Goal: Transaction & Acquisition: Purchase product/service

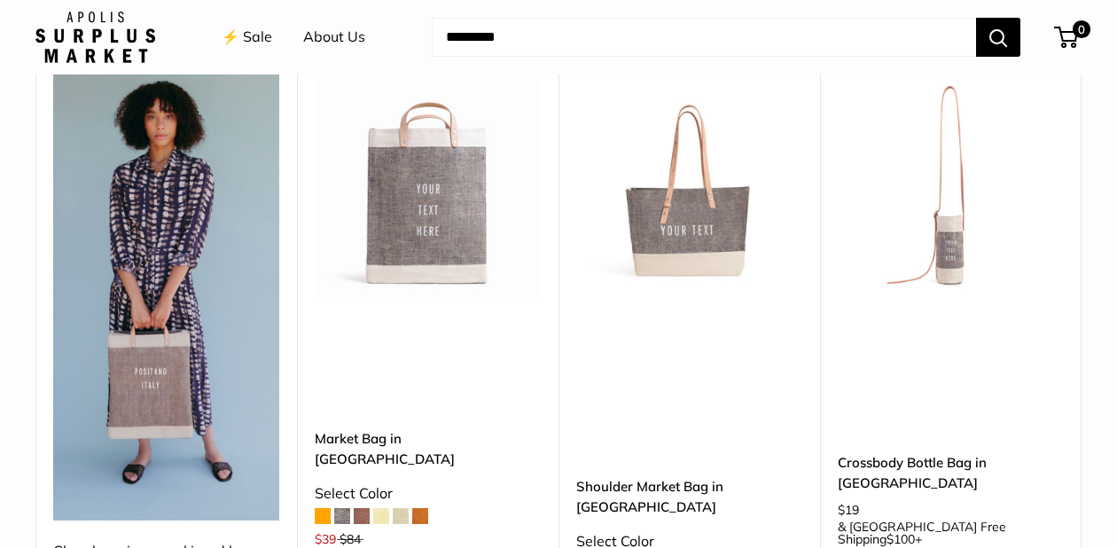
scroll to position [4407, 0]
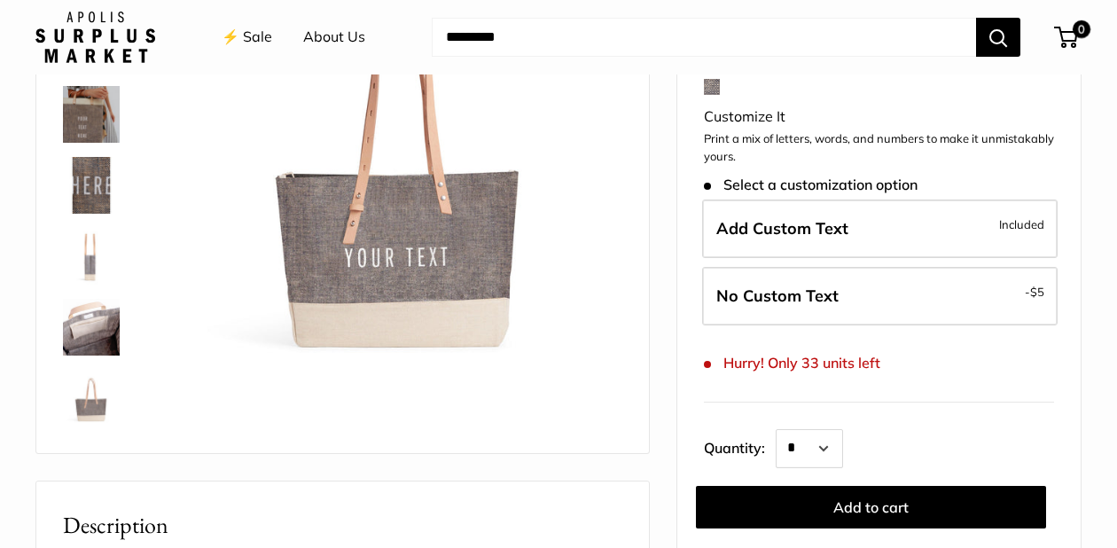
scroll to position [223, 0]
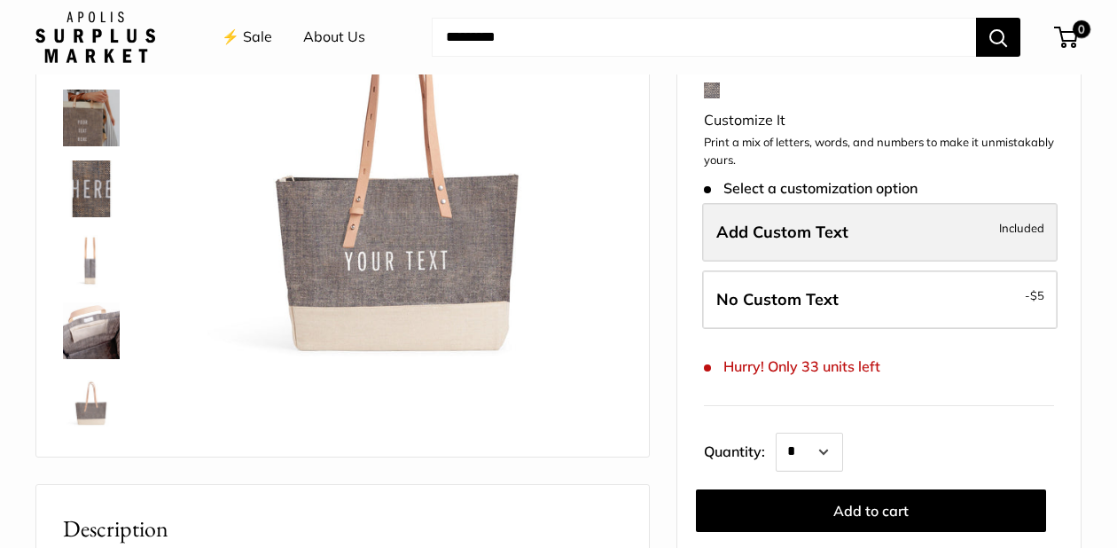
click at [835, 231] on span "Add Custom Text" at bounding box center [782, 232] width 132 height 20
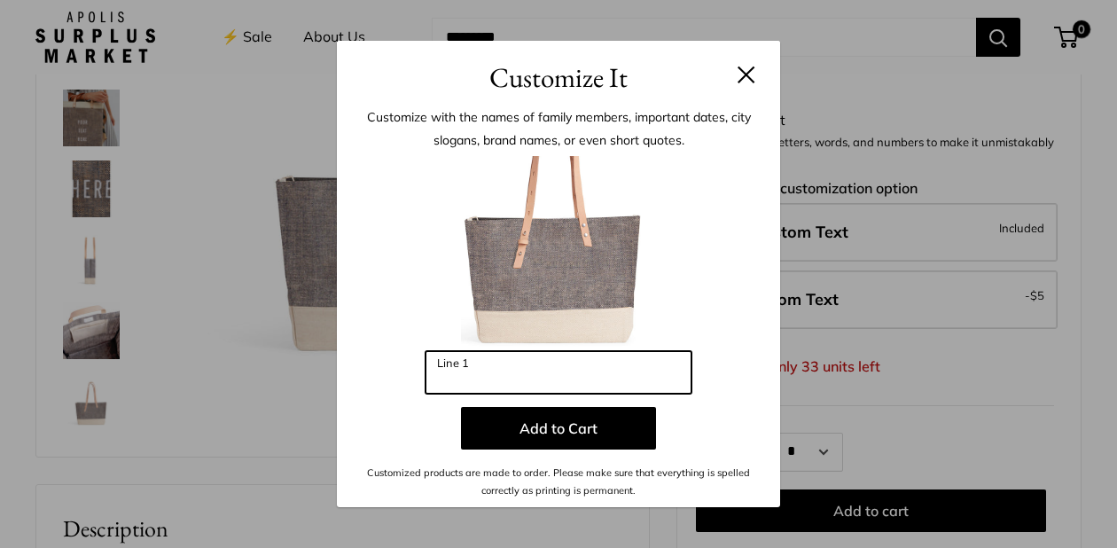
click at [574, 378] on input "Line 1" at bounding box center [559, 372] width 266 height 43
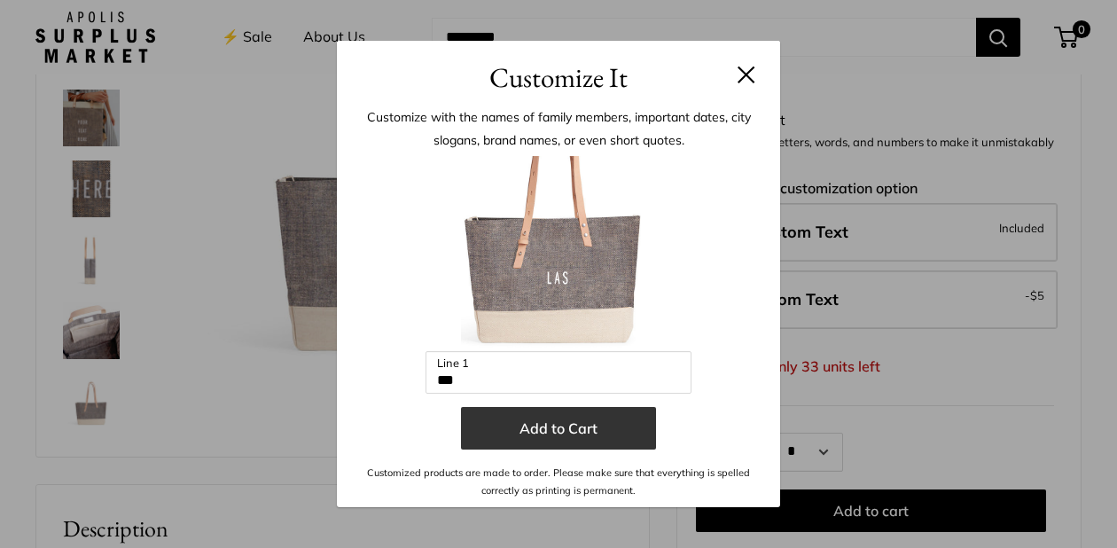
click at [559, 432] on button "Add to Cart" at bounding box center [558, 428] width 195 height 43
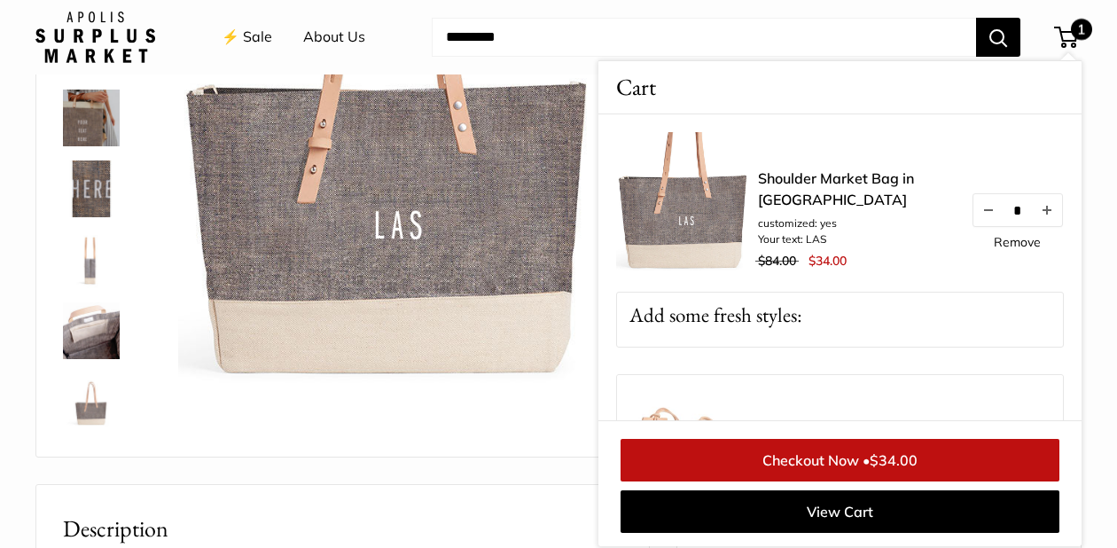
click at [387, 226] on img at bounding box center [400, 170] width 444 height 444
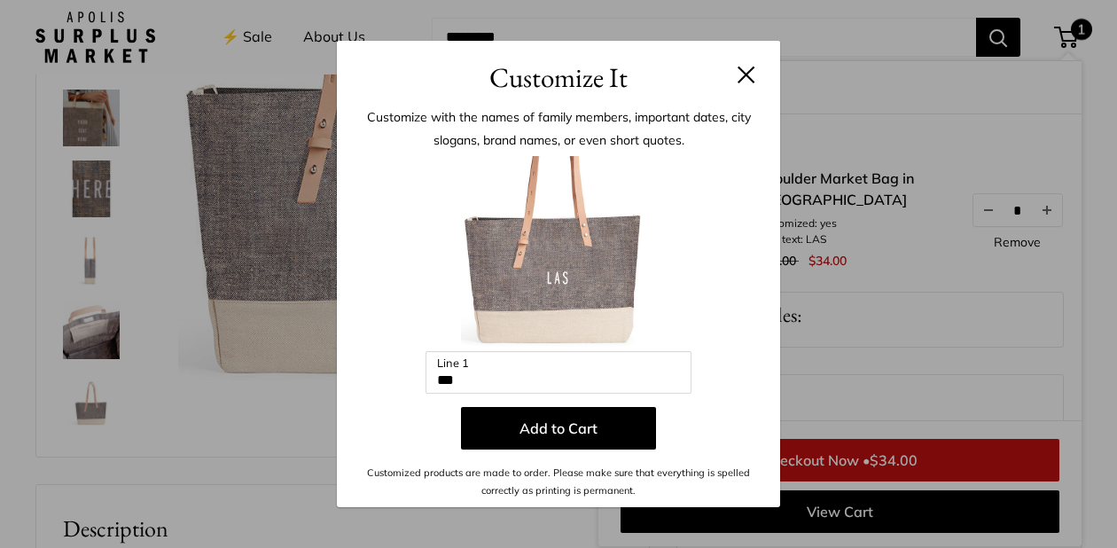
click at [496, 382] on input "***" at bounding box center [559, 372] width 266 height 43
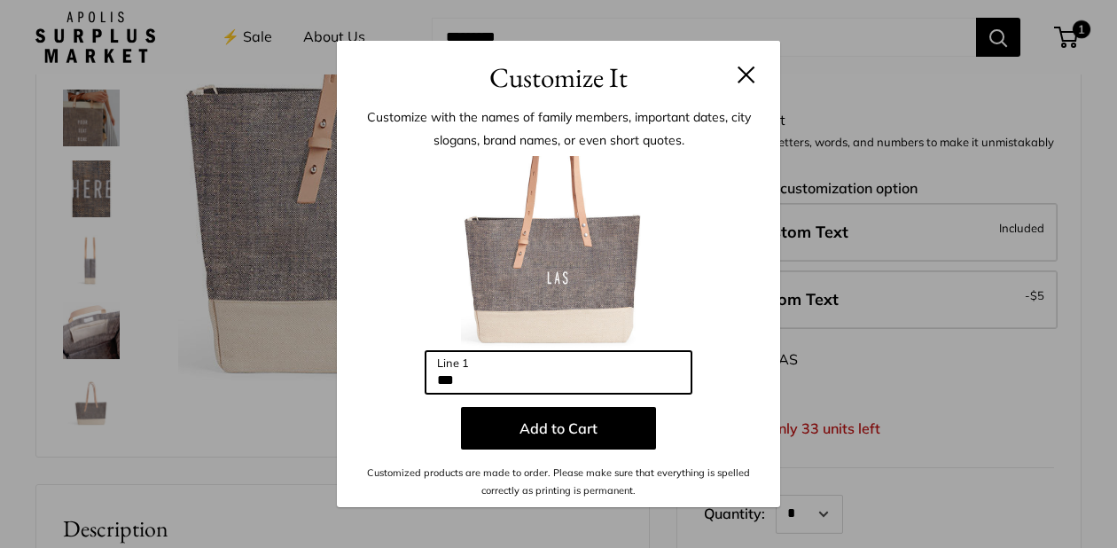
click at [474, 371] on input "***" at bounding box center [559, 372] width 266 height 43
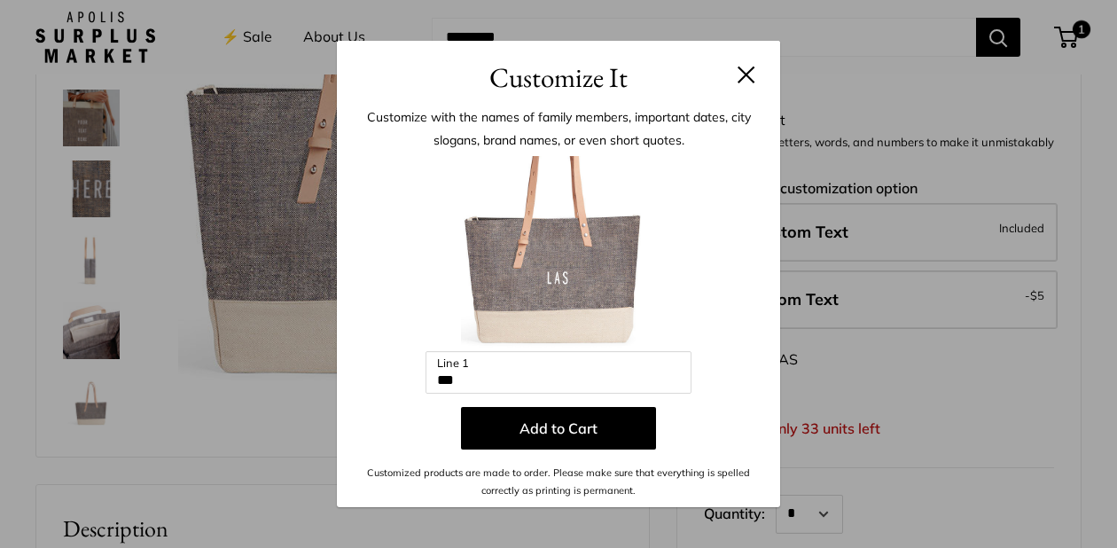
click at [824, 296] on div "Customize It Customize with the names of family members, important dates, city …" at bounding box center [558, 274] width 1117 height 548
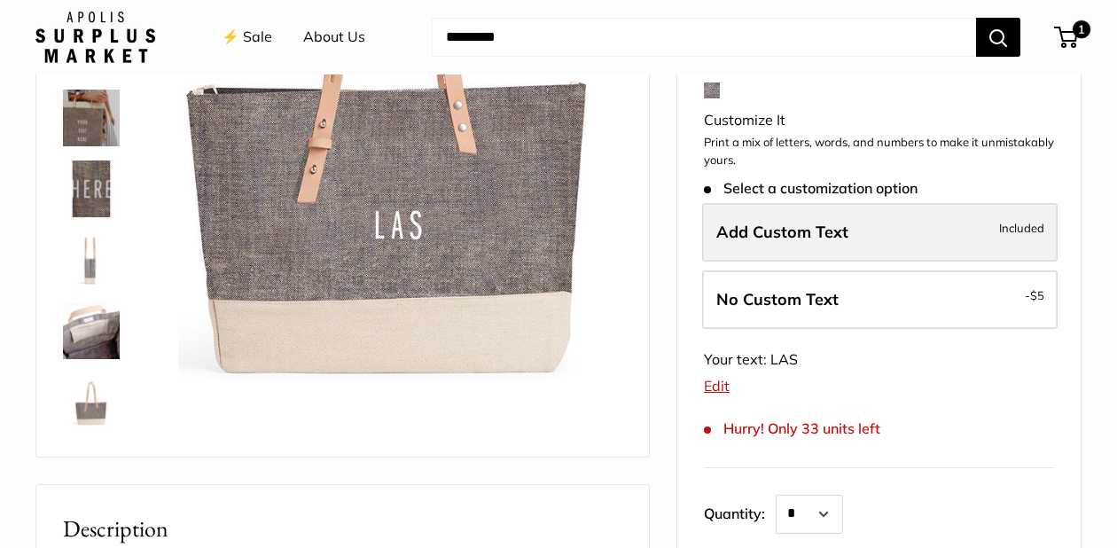
click at [804, 225] on span "Add Custom Text" at bounding box center [782, 232] width 132 height 20
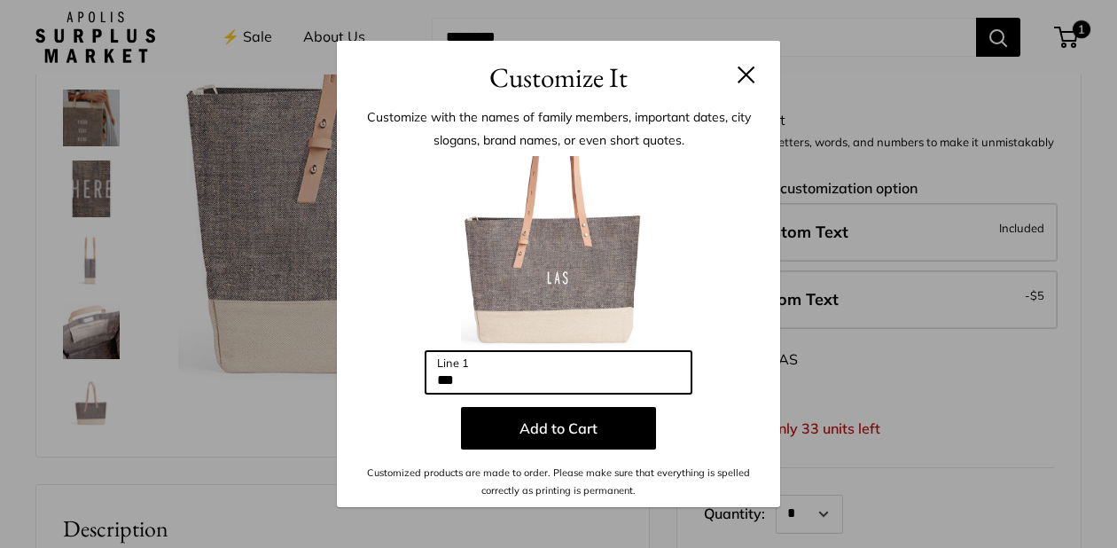
click at [539, 381] on input "***" at bounding box center [559, 372] width 266 height 43
type input "*"
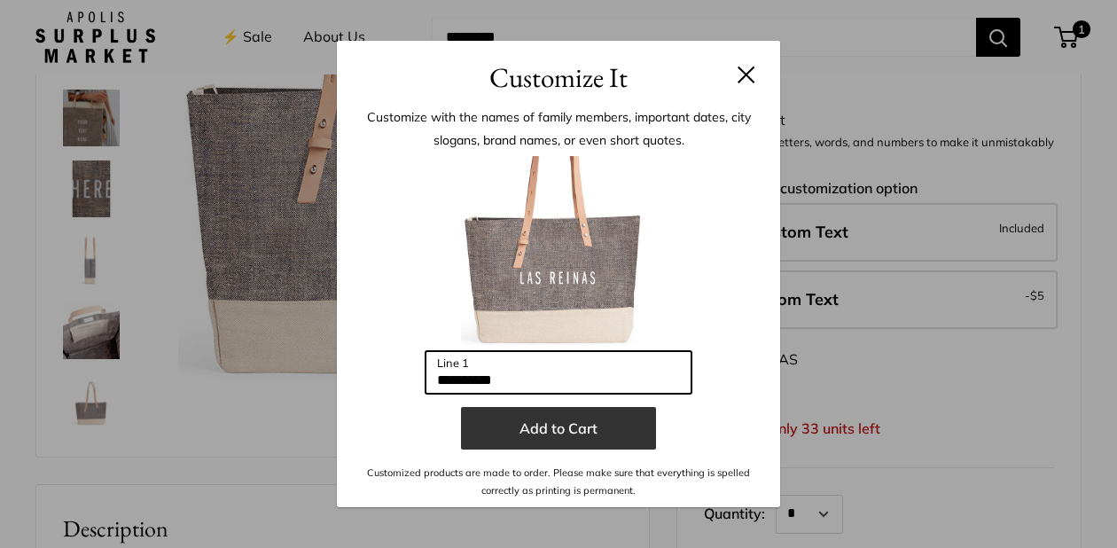
type input "**********"
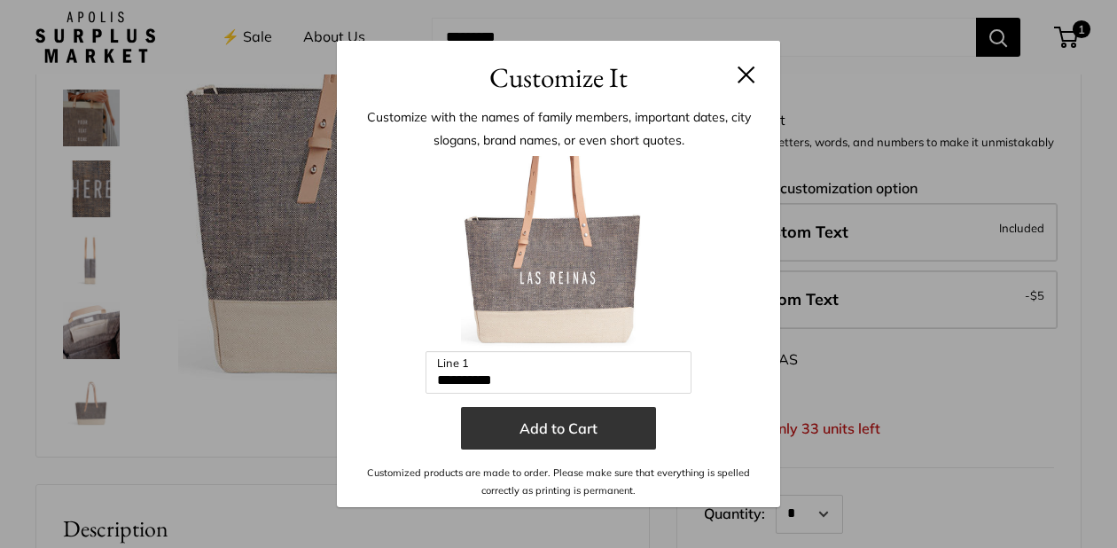
click at [625, 437] on button "Add to Cart" at bounding box center [558, 428] width 195 height 43
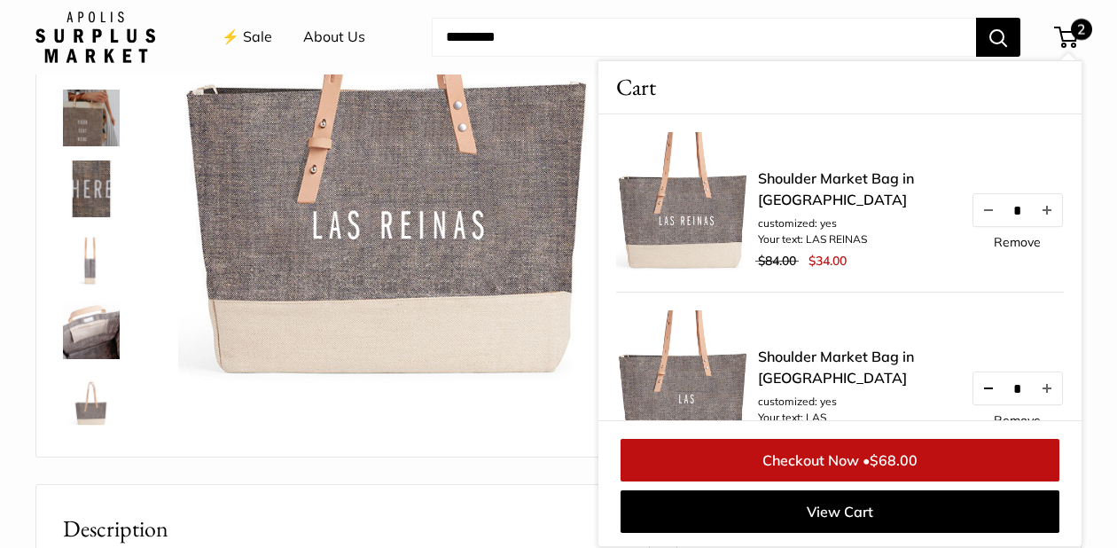
click at [982, 384] on button "Decrease quantity by 1" at bounding box center [988, 388] width 30 height 32
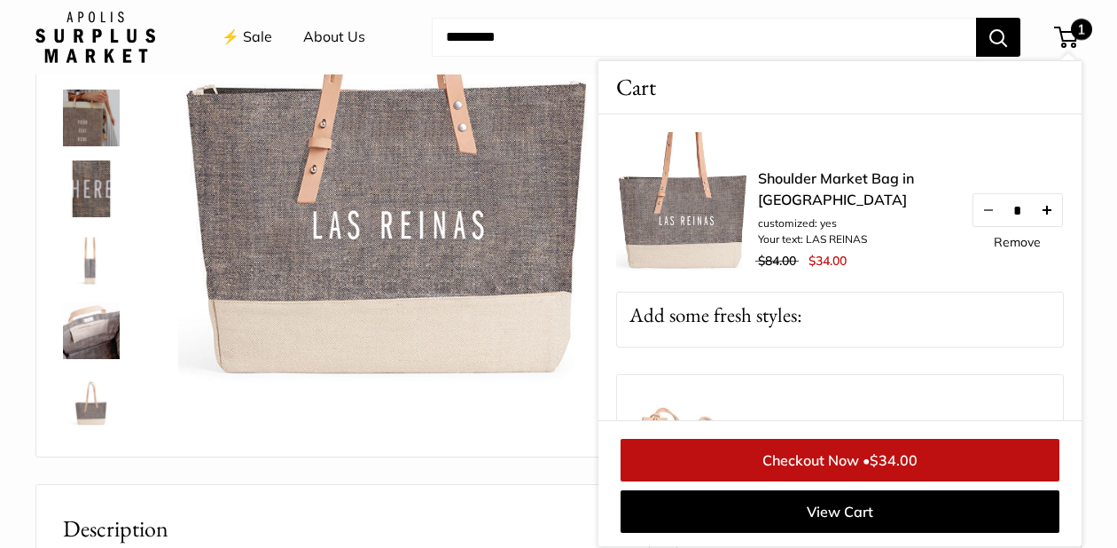
click at [1059, 210] on button "Increase quantity by 1" at bounding box center [1047, 210] width 30 height 32
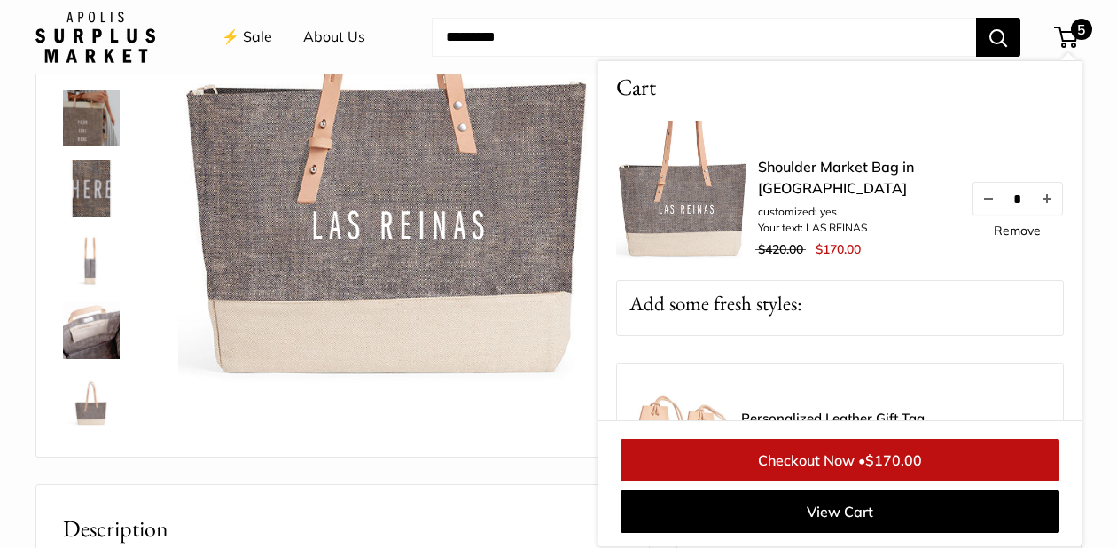
scroll to position [0, 0]
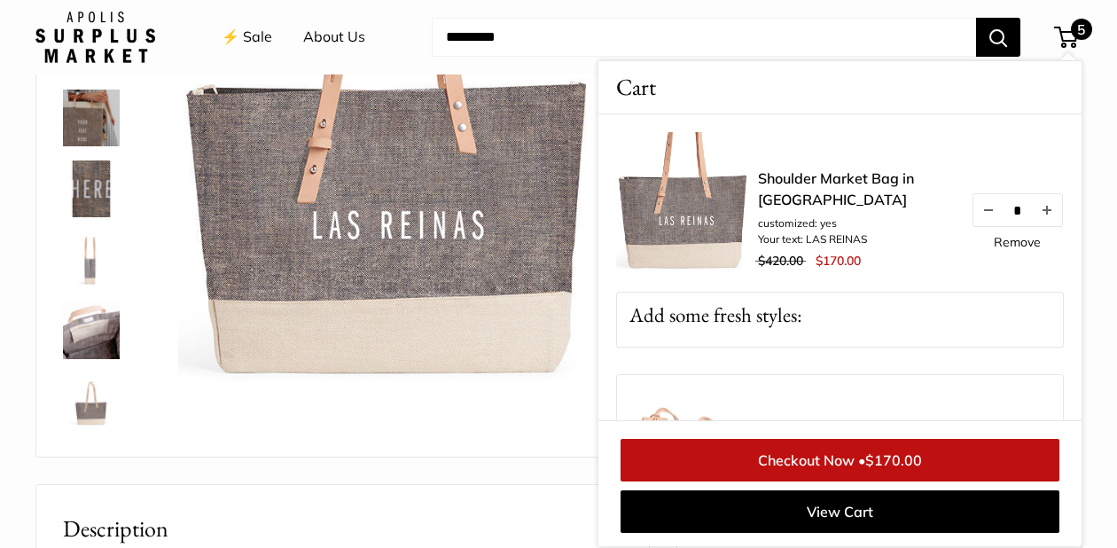
click at [369, 62] on ul "⚡️ Sale About Us" at bounding box center [309, 37] width 175 height 57
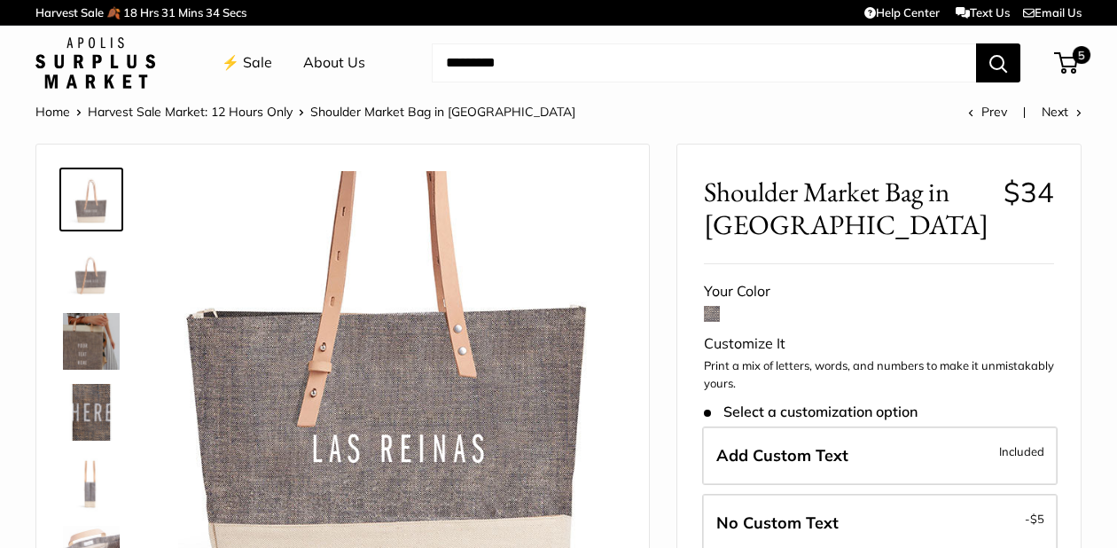
click at [123, 67] on img at bounding box center [95, 62] width 120 height 51
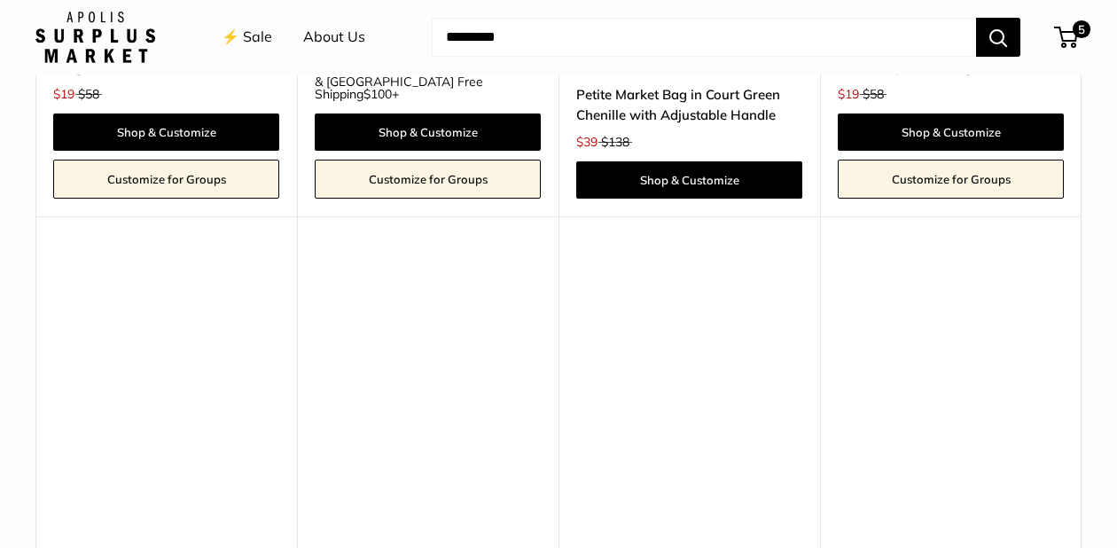
scroll to position [4216, 0]
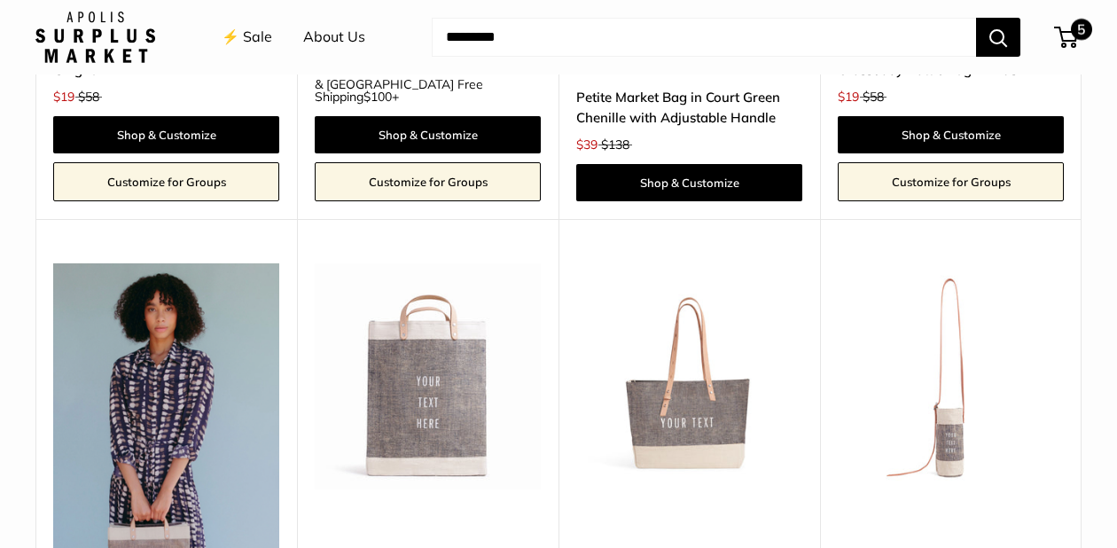
click at [1073, 32] on span "5" at bounding box center [1081, 29] width 21 height 21
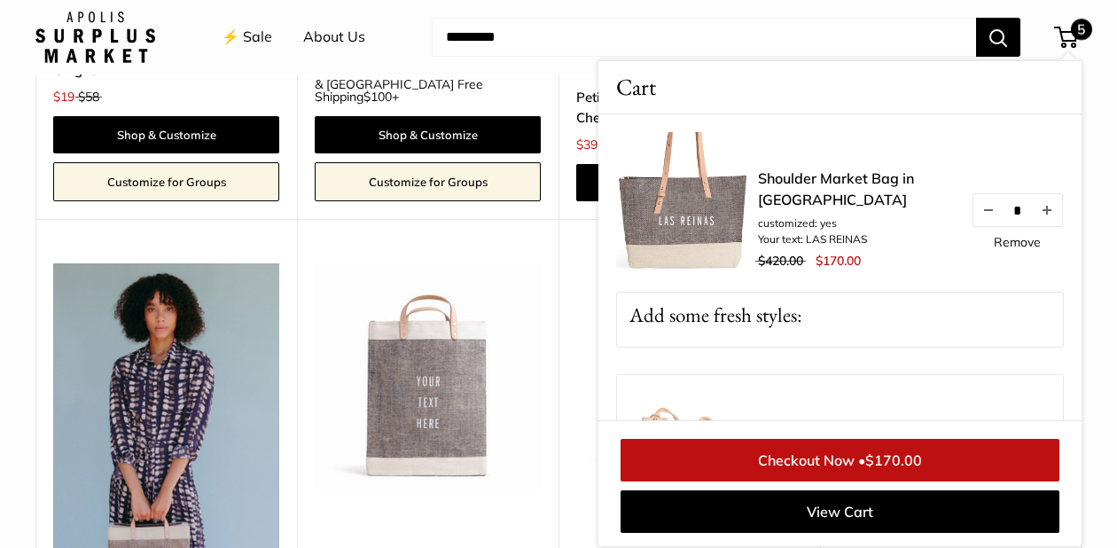
click at [872, 33] on input "Search..." at bounding box center [704, 37] width 544 height 39
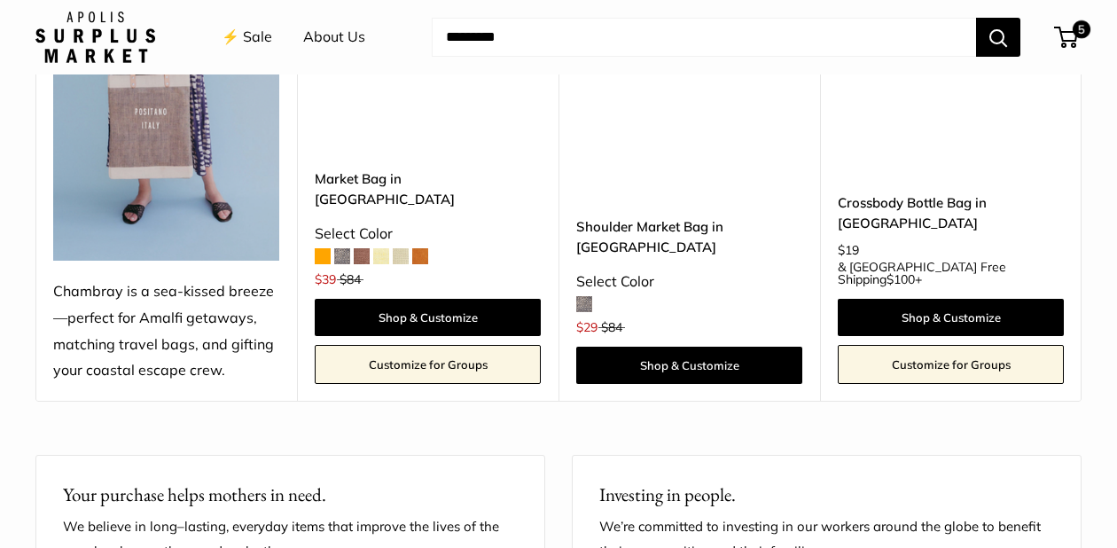
scroll to position [4675, 0]
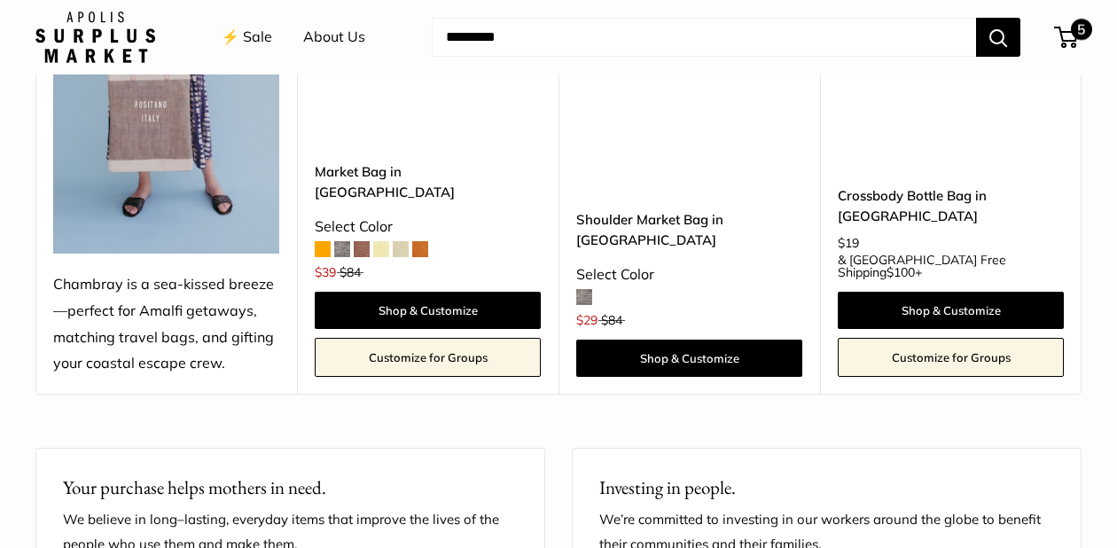
click at [1068, 35] on span "5" at bounding box center [1066, 37] width 24 height 21
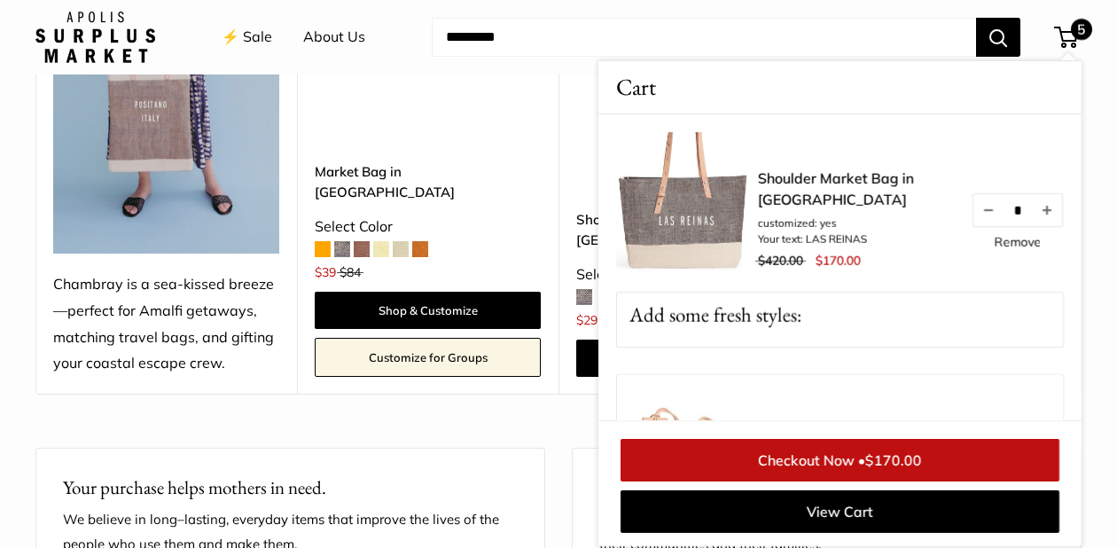
click at [878, 447] on link "Checkout Now • $170.00" at bounding box center [840, 460] width 439 height 43
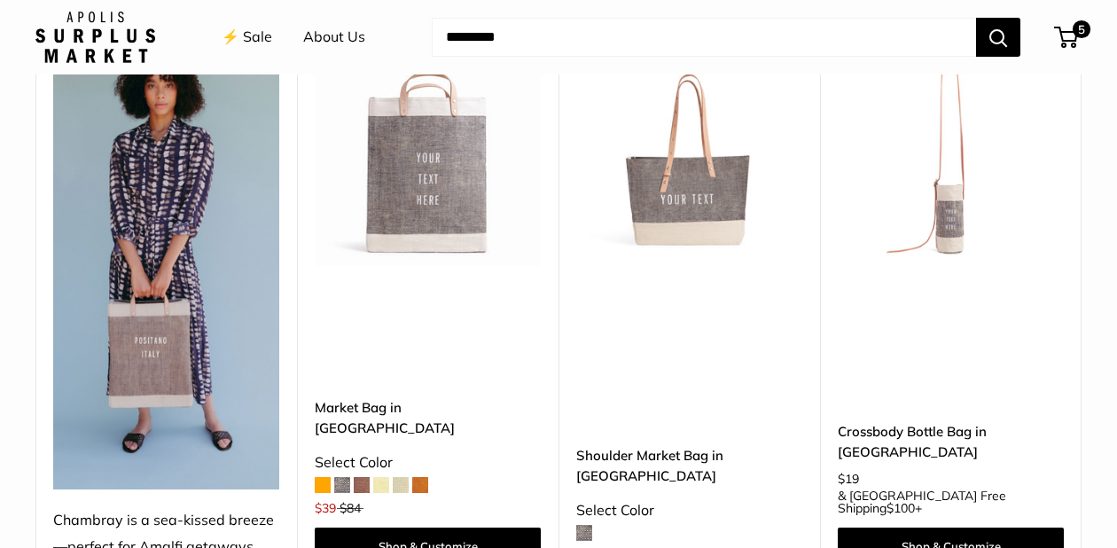
scroll to position [4438, 0]
click at [1071, 35] on span "5" at bounding box center [1066, 37] width 24 height 21
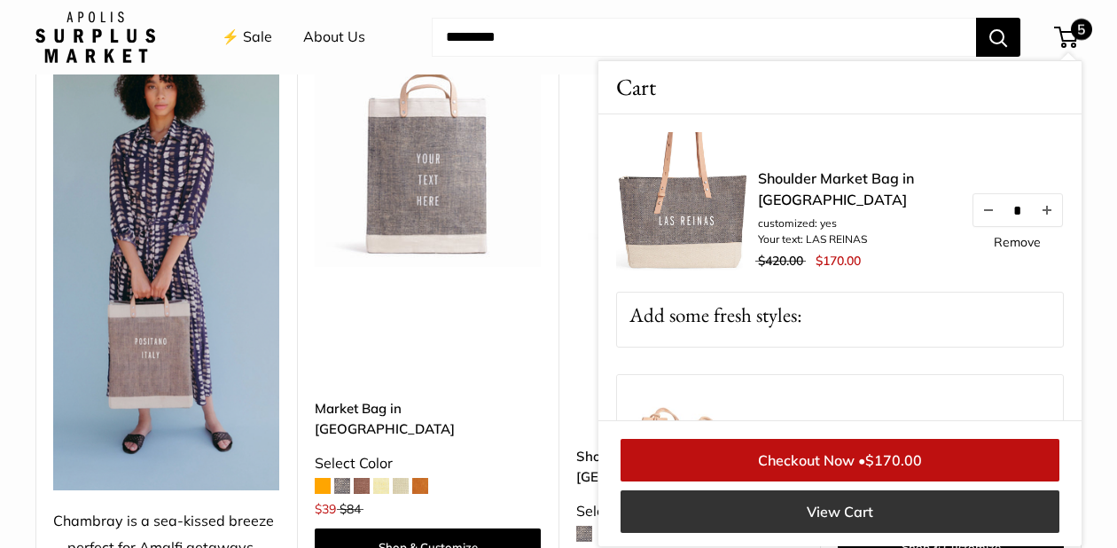
click at [871, 507] on link "View Cart" at bounding box center [840, 511] width 439 height 43
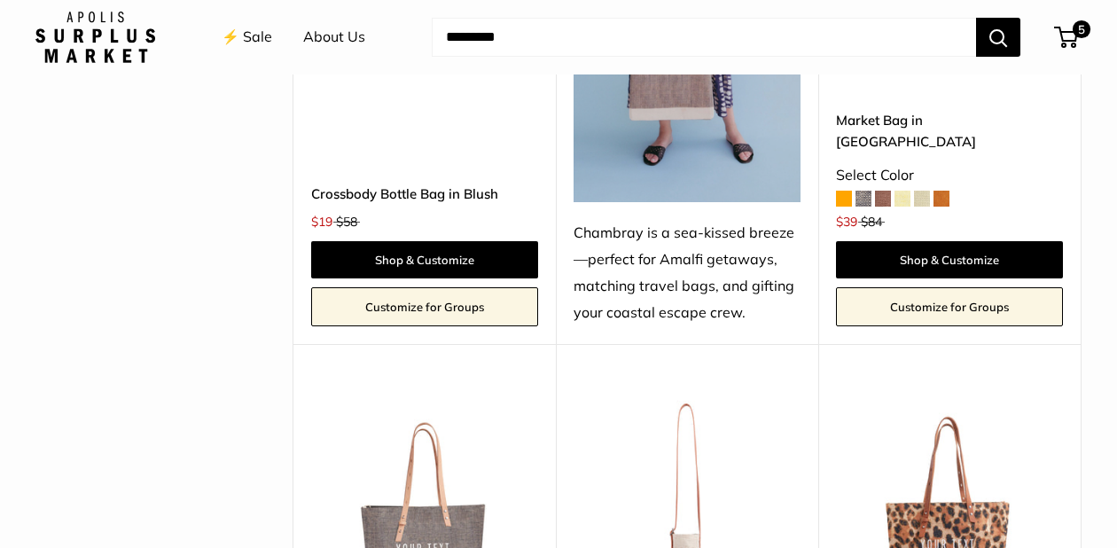
scroll to position [5415, 0]
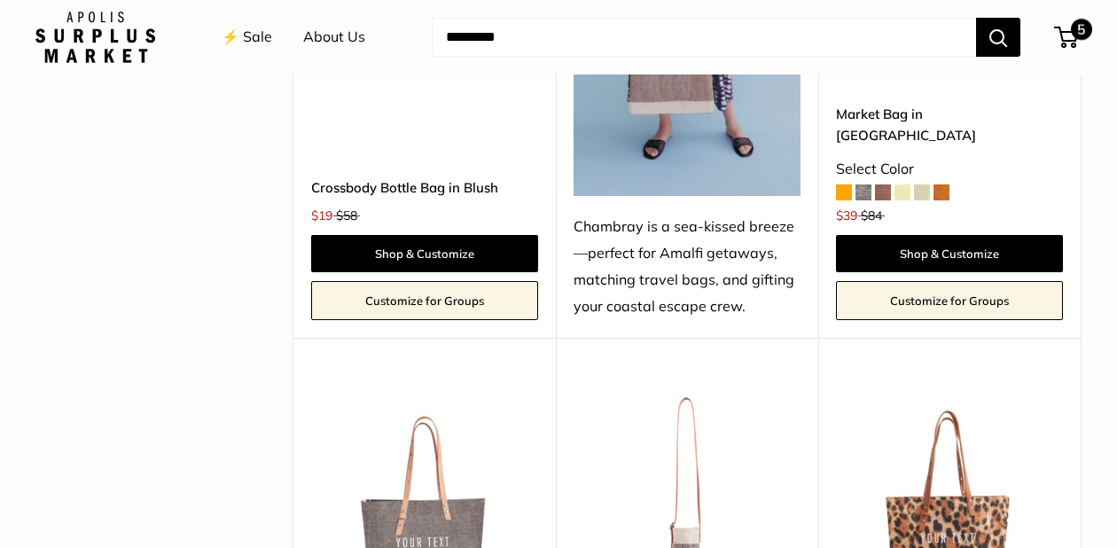
click at [1075, 34] on span "5" at bounding box center [1081, 29] width 21 height 21
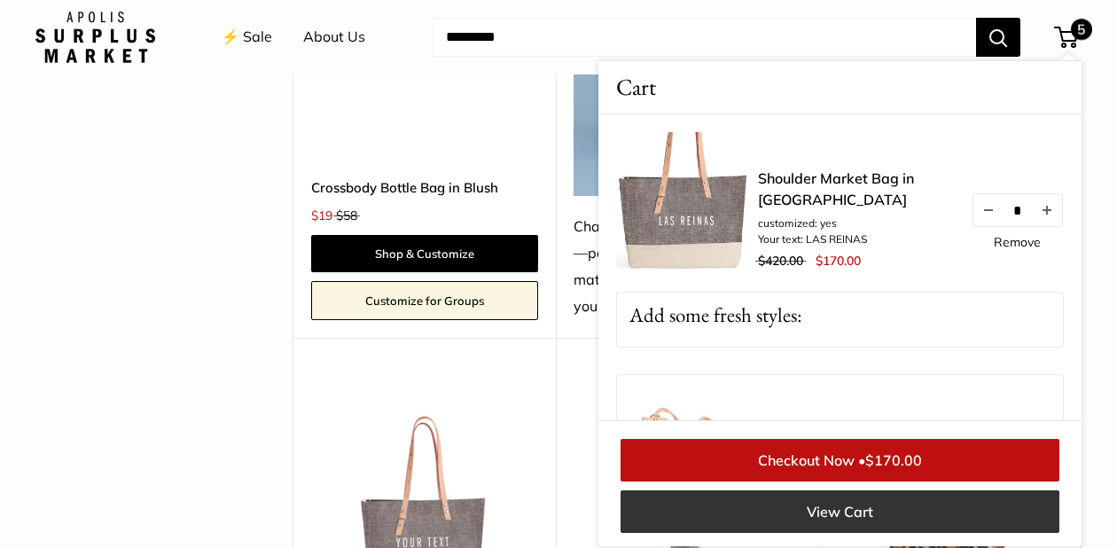
click at [875, 499] on link "View Cart" at bounding box center [840, 511] width 439 height 43
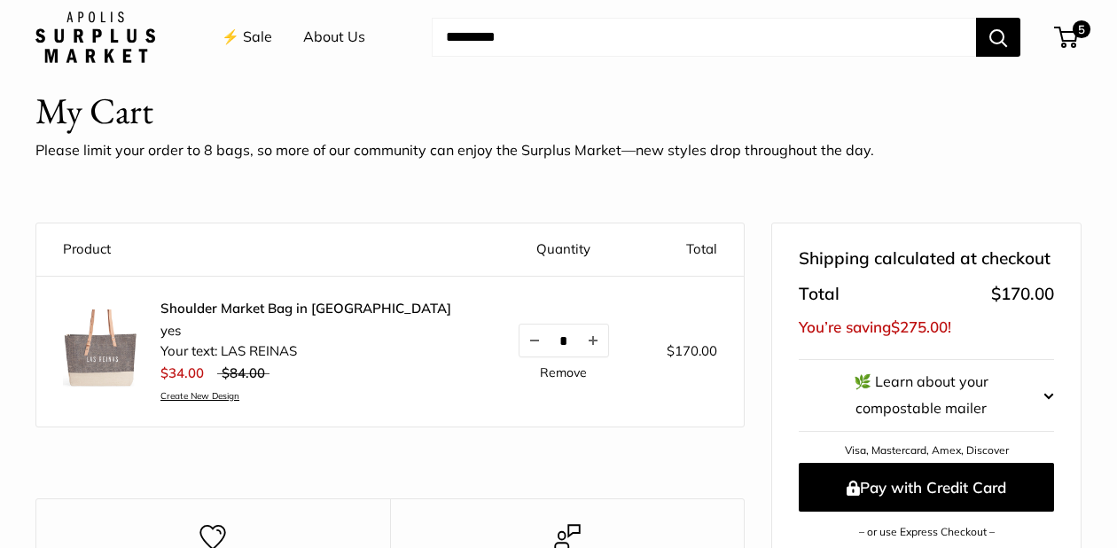
scroll to position [64, 0]
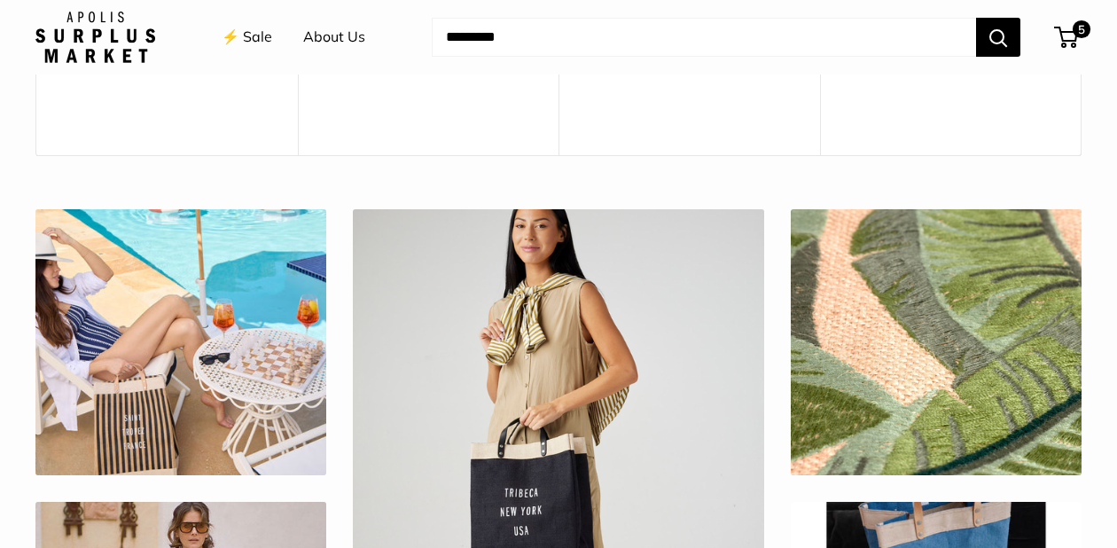
scroll to position [5323, 0]
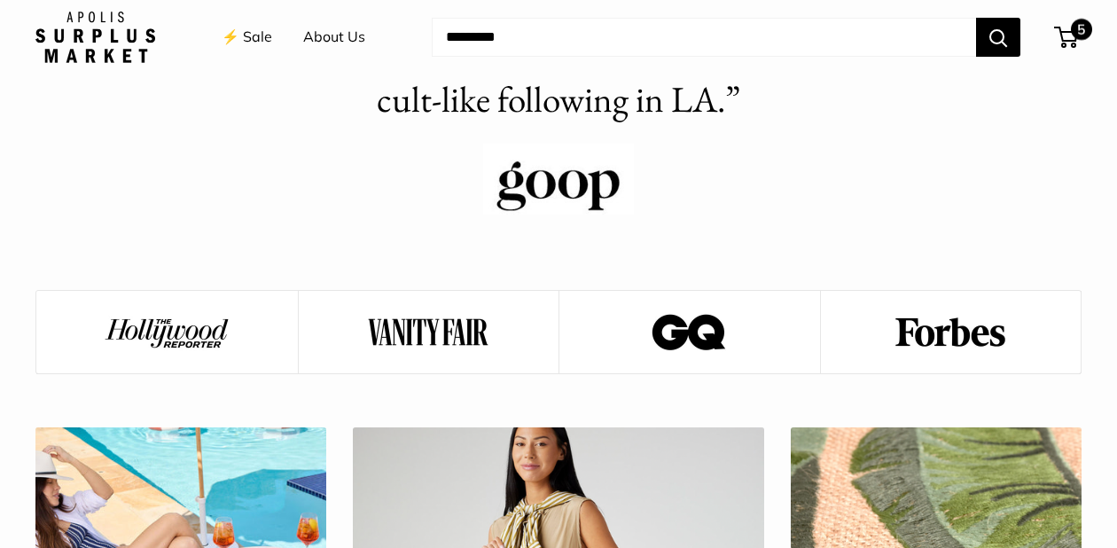
click at [1070, 40] on span "5" at bounding box center [1066, 37] width 24 height 21
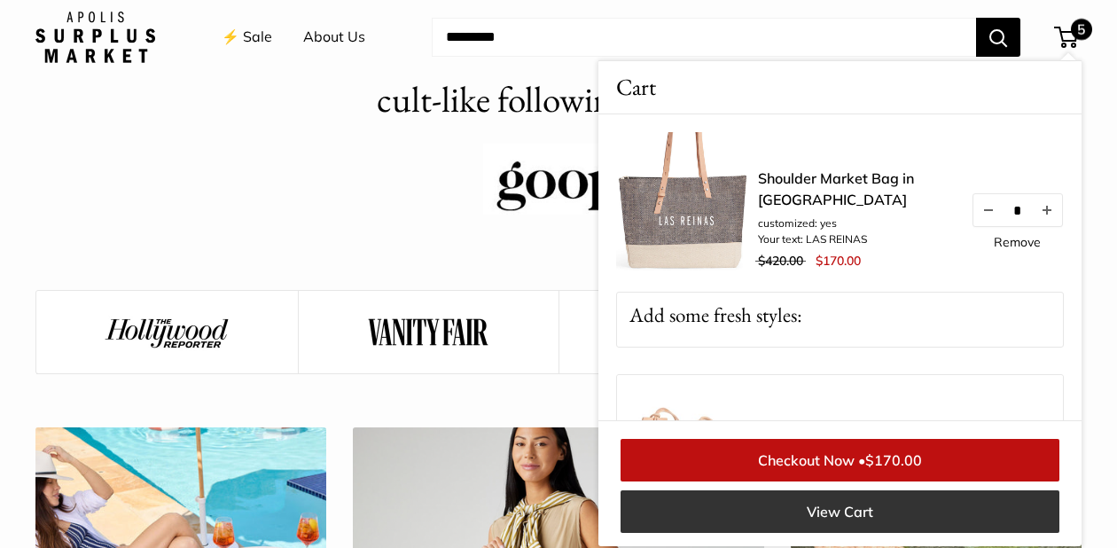
click at [818, 510] on link "View Cart" at bounding box center [840, 511] width 439 height 43
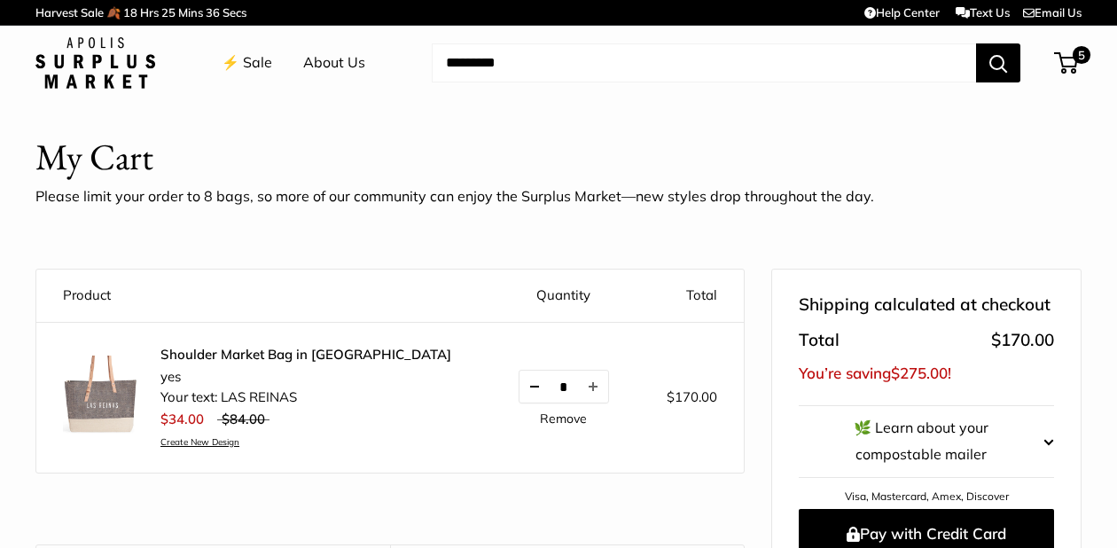
click at [520, 384] on button "Decrease quantity by 1" at bounding box center [535, 387] width 30 height 32
click at [526, 384] on button "Decrease quantity by 1" at bounding box center [541, 387] width 30 height 32
click at [205, 439] on link "Create New Design" at bounding box center [305, 442] width 291 height 12
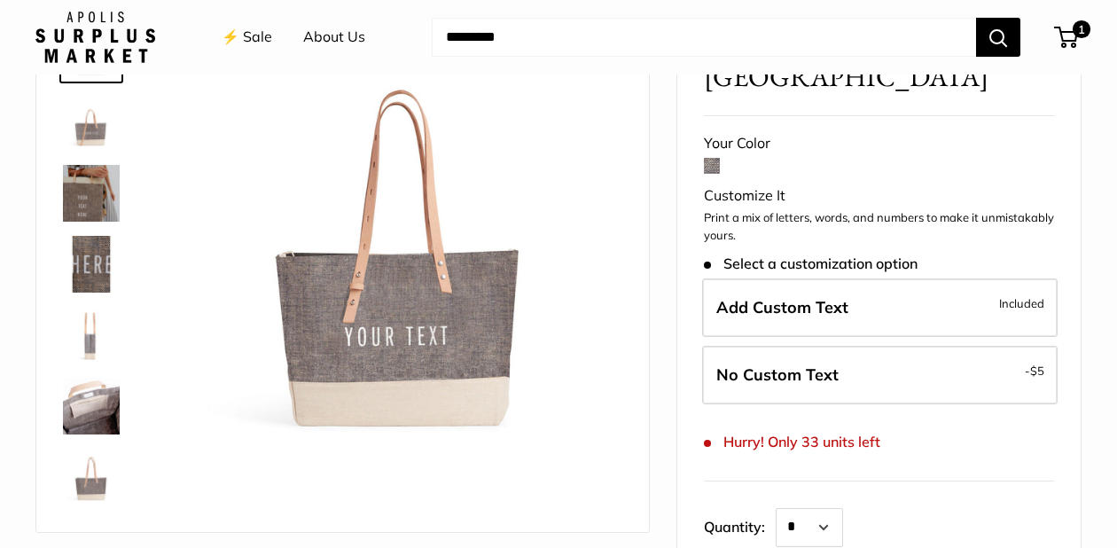
scroll to position [150, 0]
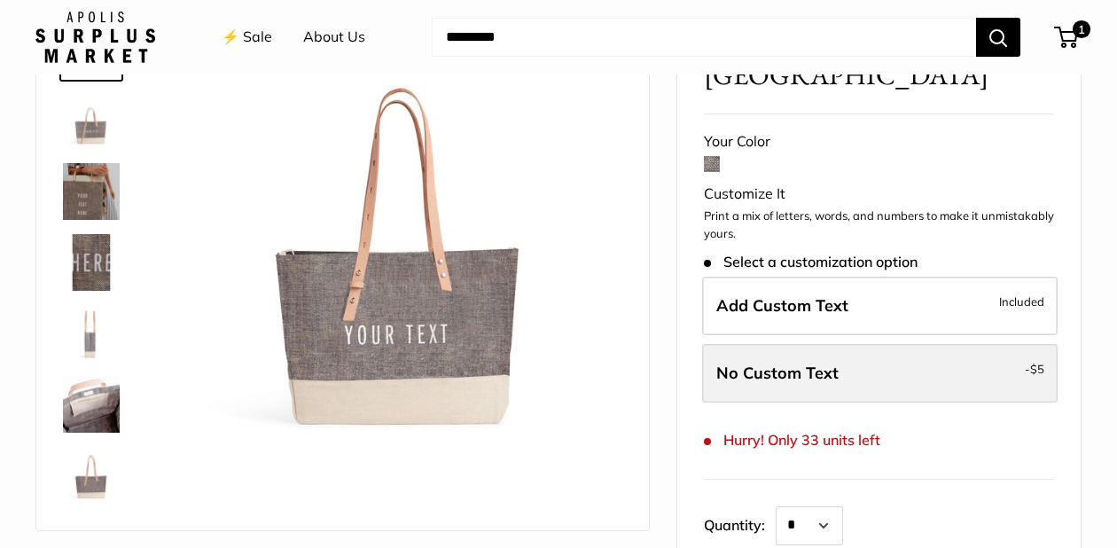
click at [765, 375] on span "No Custom Text" at bounding box center [777, 373] width 122 height 20
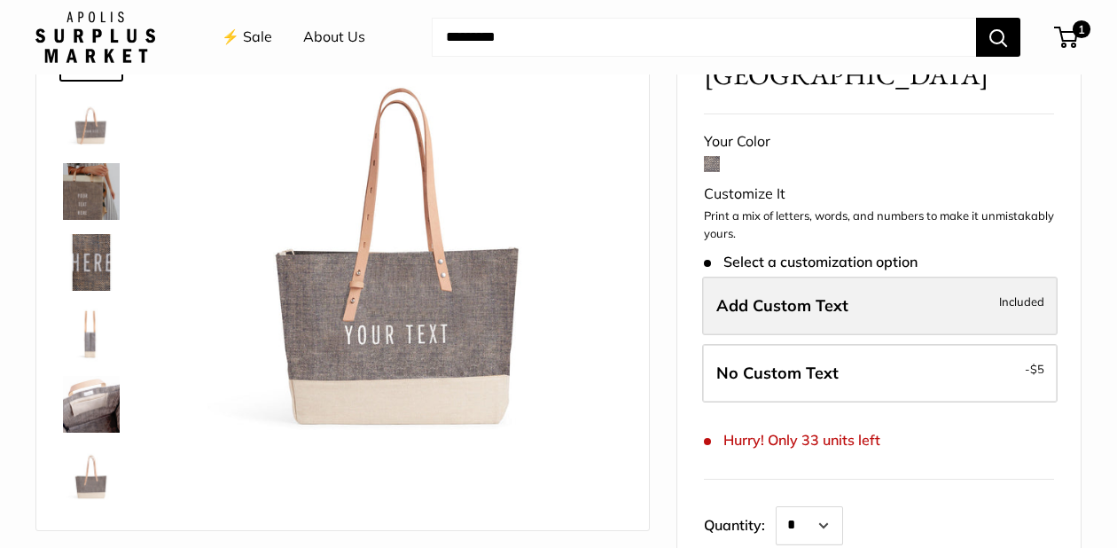
click at [787, 314] on label "Add Custom Text Included" at bounding box center [880, 306] width 356 height 59
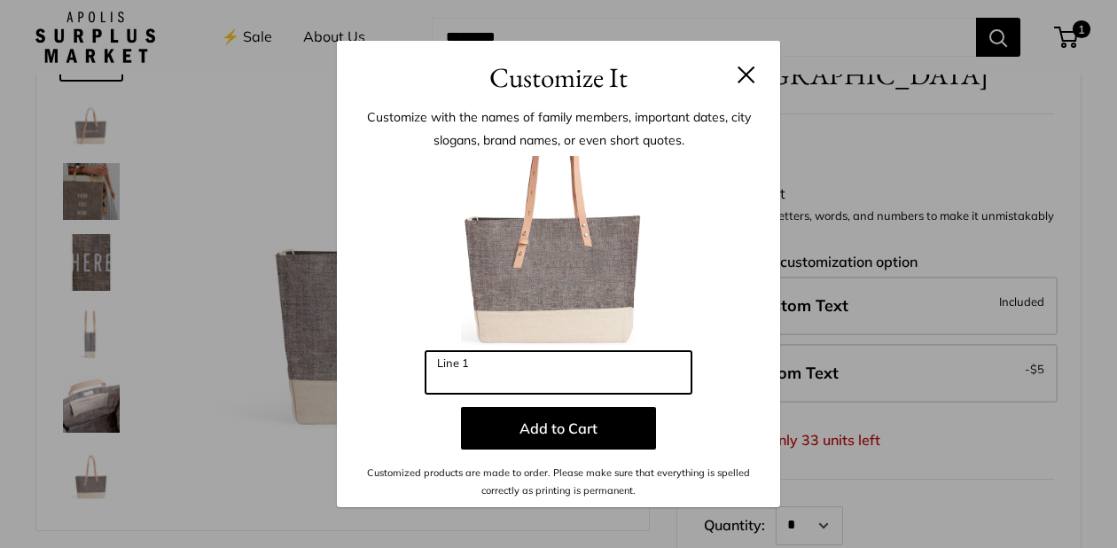
click at [506, 377] on input "Line 1" at bounding box center [559, 372] width 266 height 43
type input "**********"
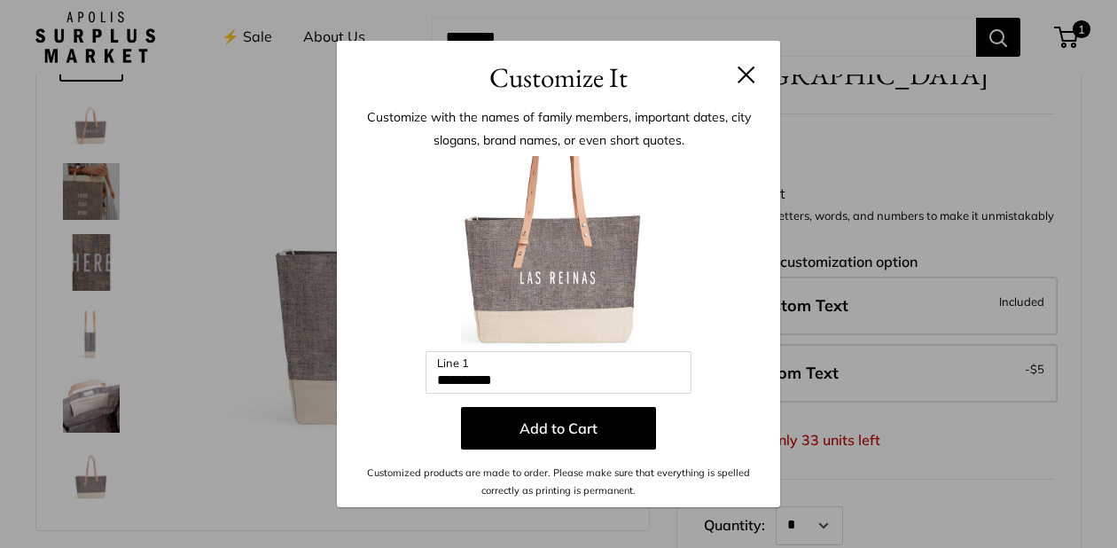
click at [724, 275] on div at bounding box center [558, 253] width 390 height 195
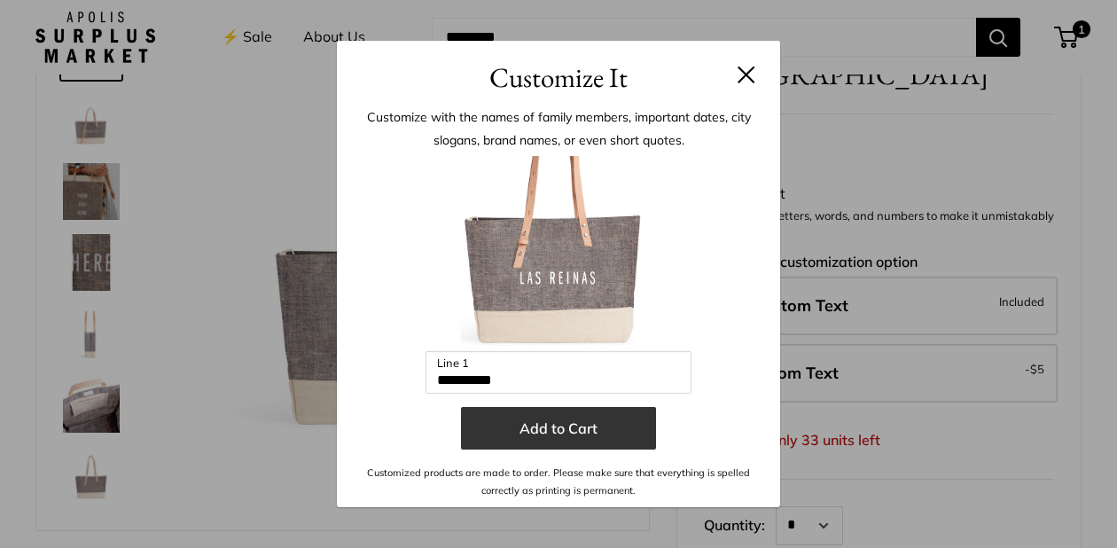
click at [548, 424] on button "Add to Cart" at bounding box center [558, 428] width 195 height 43
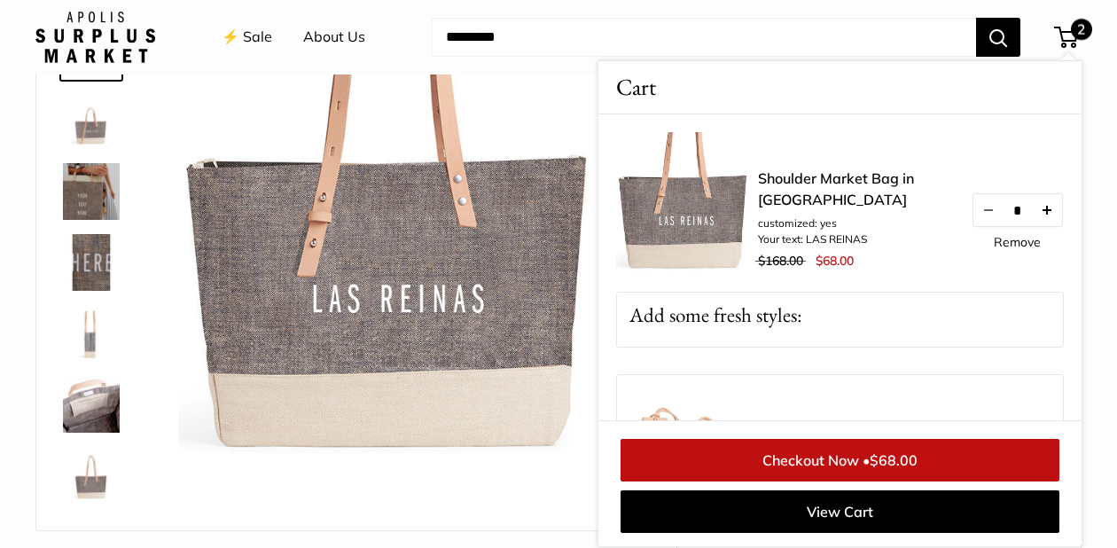
click at [1057, 208] on button "Increase quantity by 1" at bounding box center [1047, 210] width 30 height 32
click at [1057, 213] on button "Increase quantity by 1" at bounding box center [1047, 210] width 30 height 32
click at [771, 469] on link "Checkout Now • $170.00" at bounding box center [840, 460] width 439 height 43
